Goal: Transaction & Acquisition: Purchase product/service

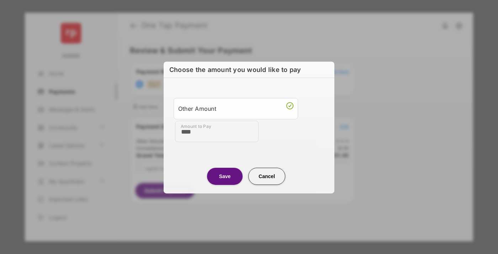
type input "****"
click at [225, 176] on button "Save" at bounding box center [225, 175] width 36 height 17
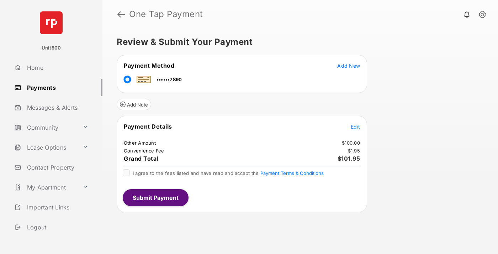
click at [356, 126] on span "Edit" at bounding box center [355, 127] width 9 height 6
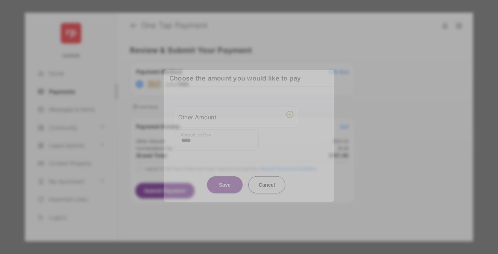
click at [225, 184] on button "Save" at bounding box center [225, 184] width 36 height 17
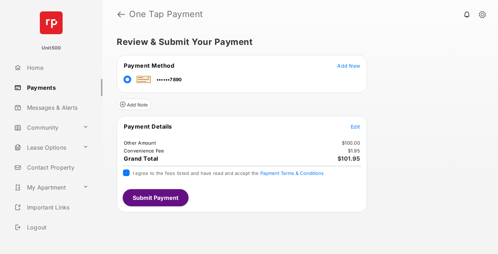
click at [155, 197] on button "Submit Payment" at bounding box center [156, 197] width 66 height 17
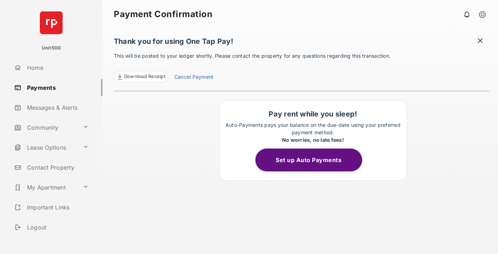
click at [481, 41] on span at bounding box center [480, 41] width 7 height 9
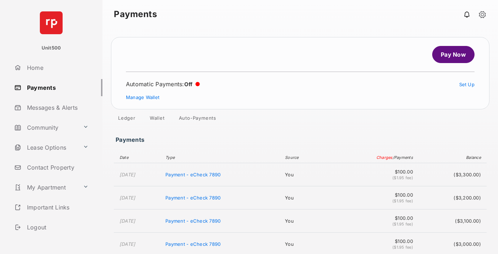
click at [143, 97] on link "Manage Wallet" at bounding box center [142, 97] width 33 height 6
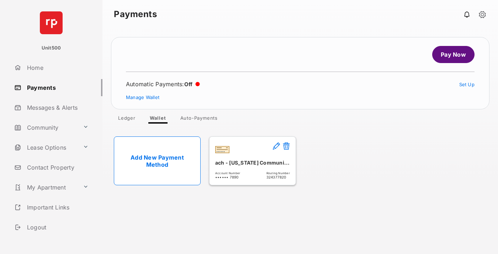
click at [287, 146] on button at bounding box center [286, 146] width 7 height 8
